Goal: Transaction & Acquisition: Download file/media

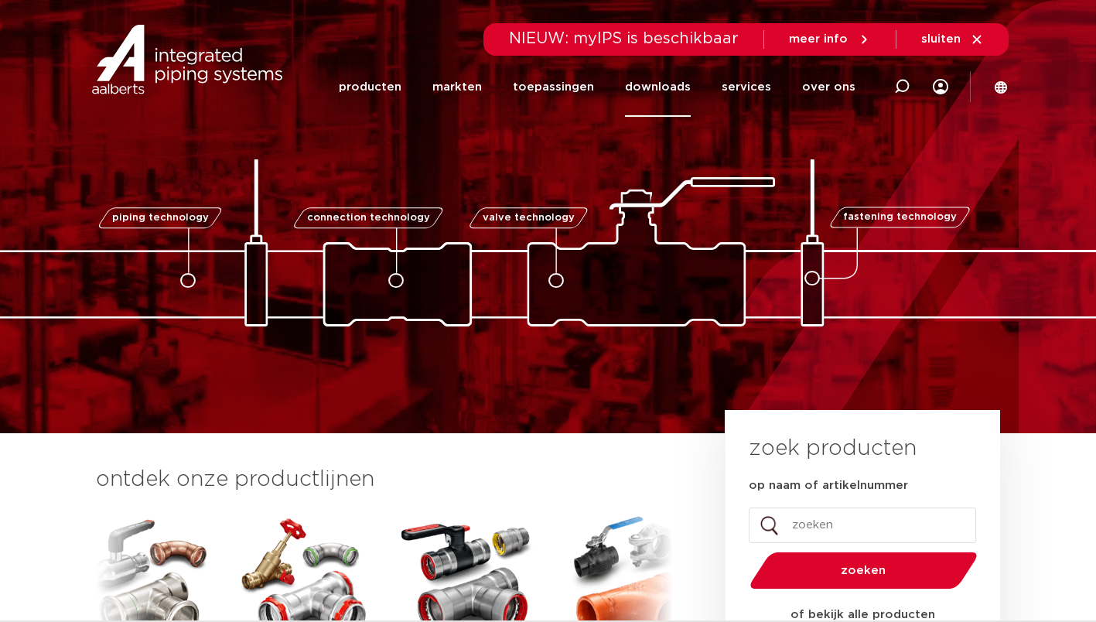
click at [682, 86] on link "downloads" at bounding box center [658, 87] width 66 height 60
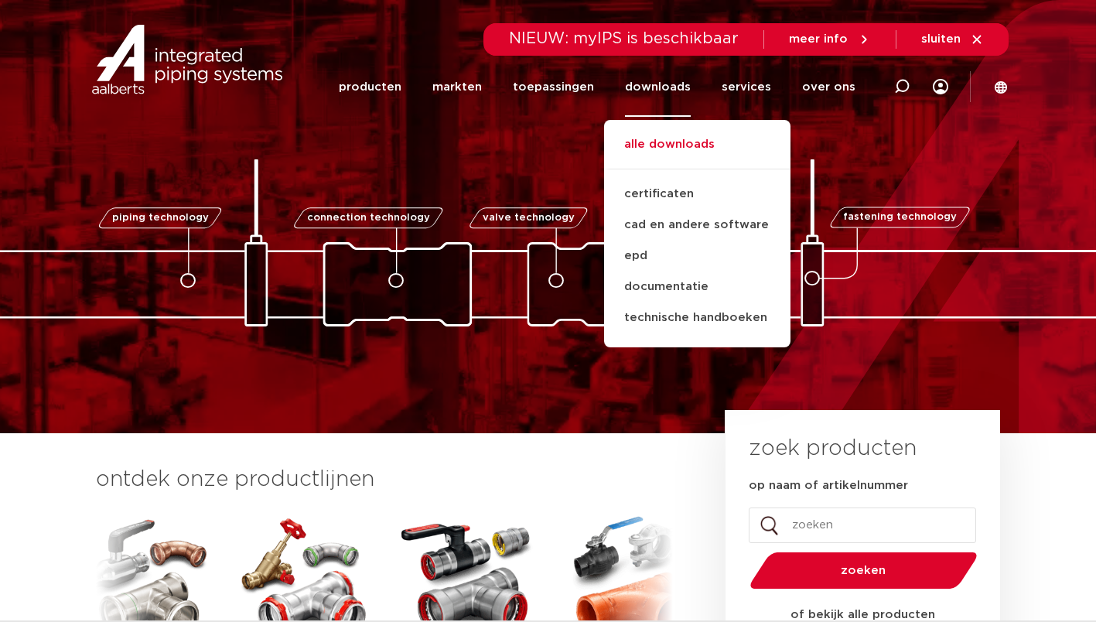
click at [669, 162] on link "alle downloads" at bounding box center [697, 152] width 186 height 34
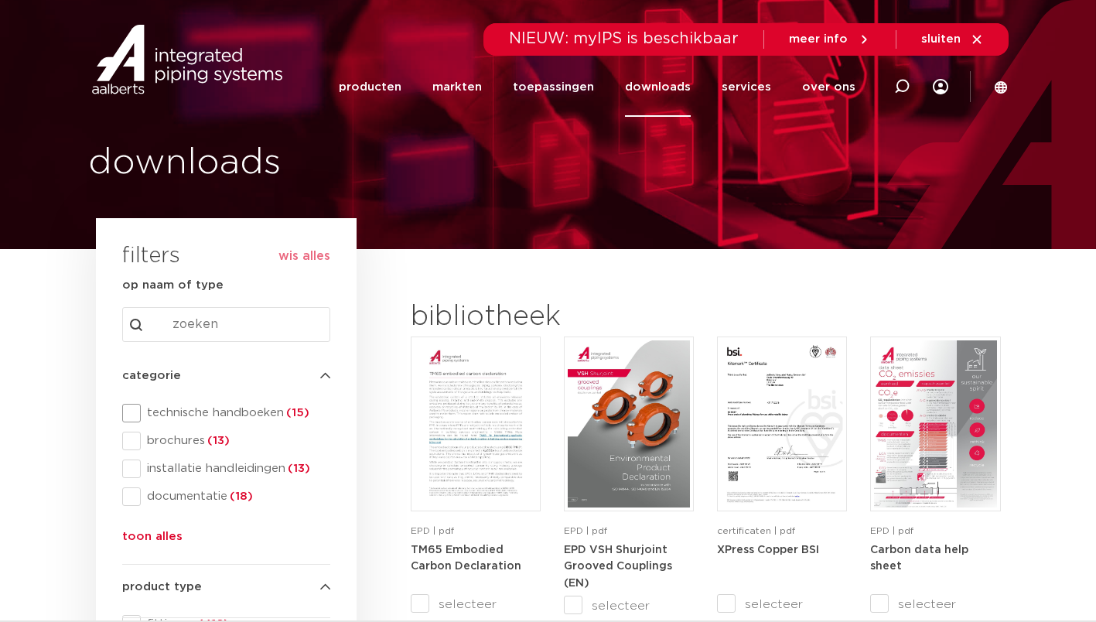
click at [128, 412] on span at bounding box center [131, 413] width 19 height 19
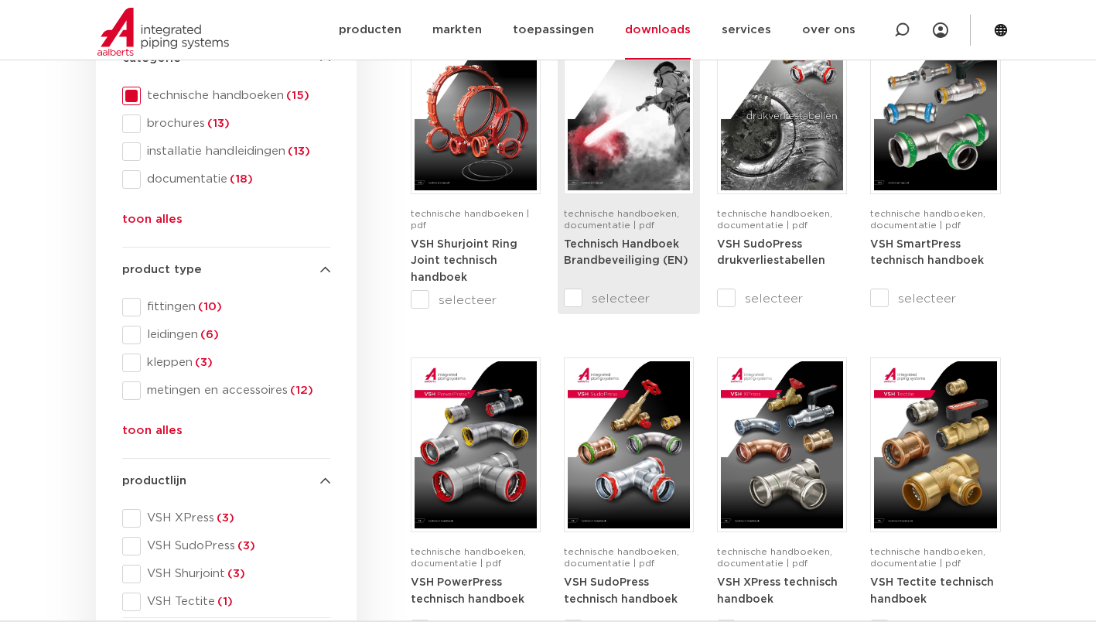
scroll to position [387, 0]
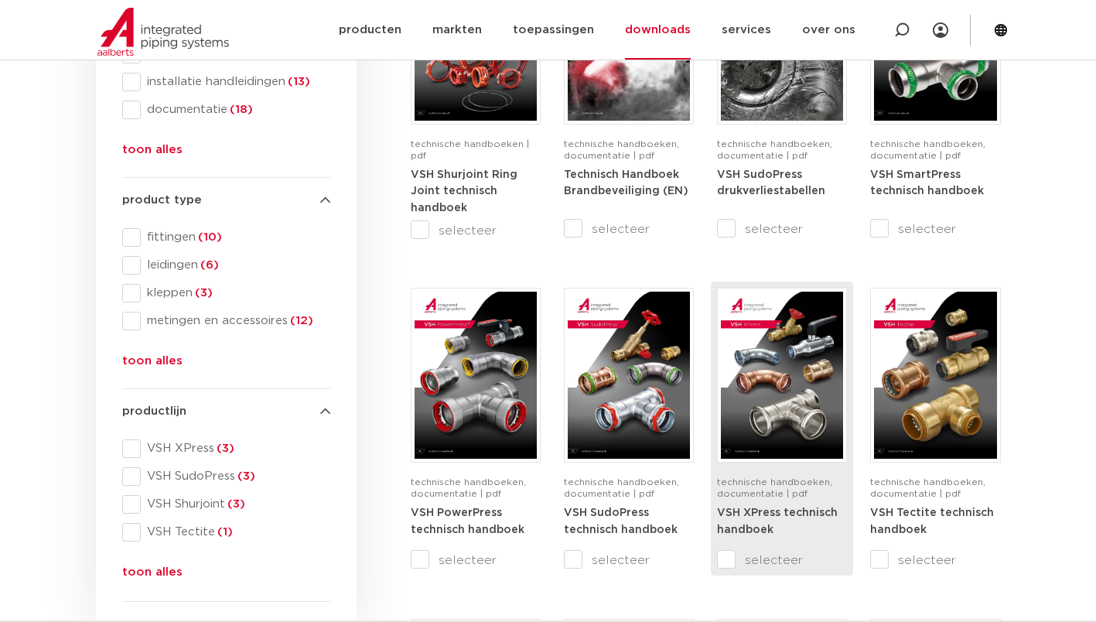
drag, startPoint x: 752, startPoint y: 489, endPoint x: 753, endPoint y: 530, distance: 40.2
